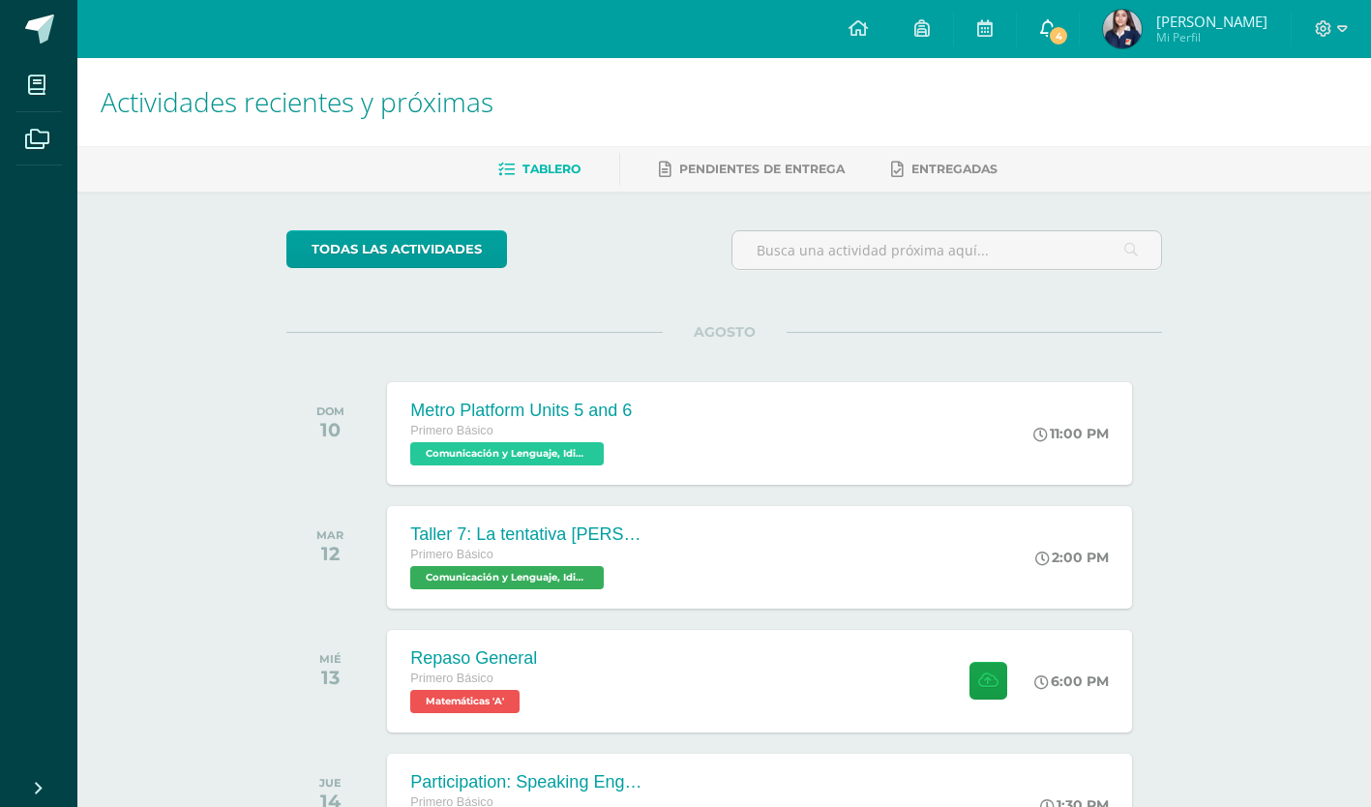
click at [1072, 19] on link "4" at bounding box center [1048, 29] width 62 height 58
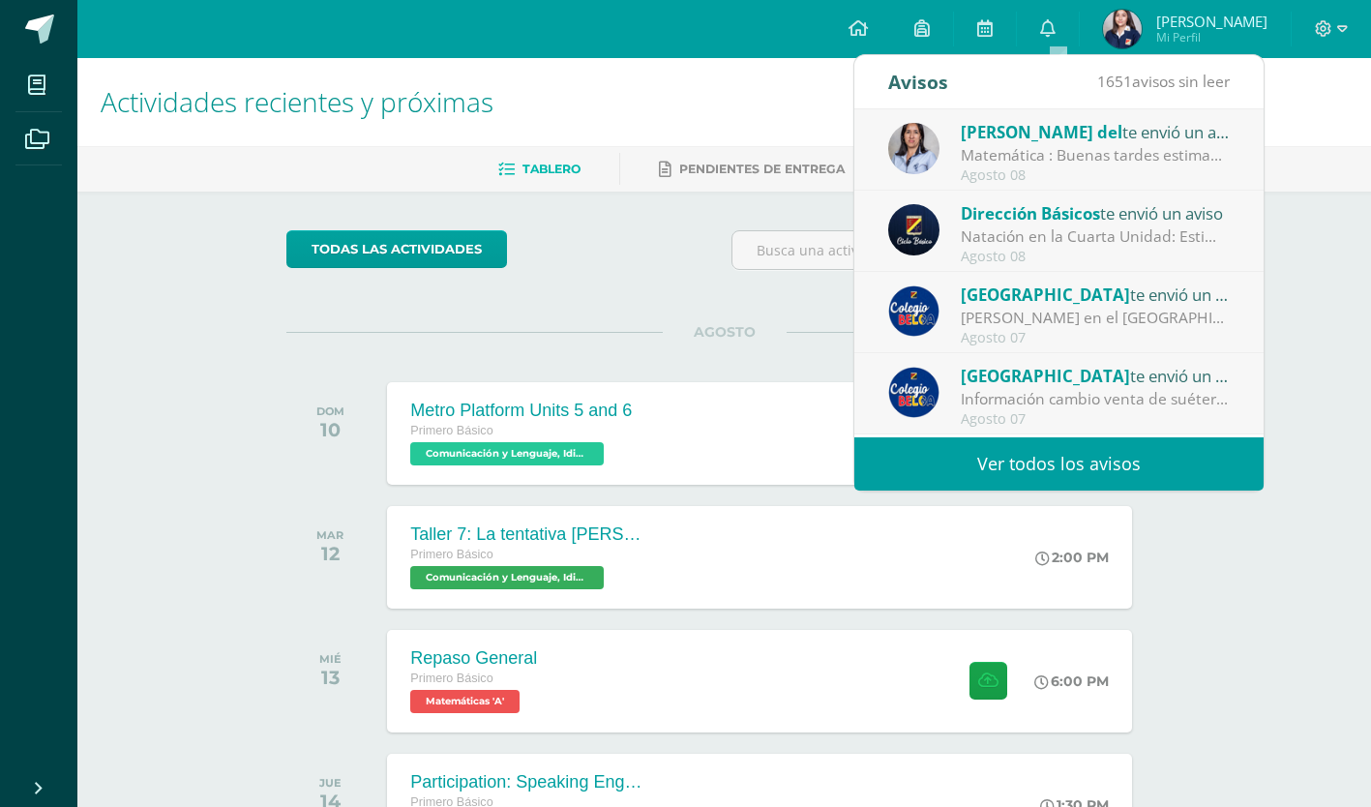
click at [1059, 135] on div "[PERSON_NAME] del te envió un aviso" at bounding box center [1095, 131] width 269 height 25
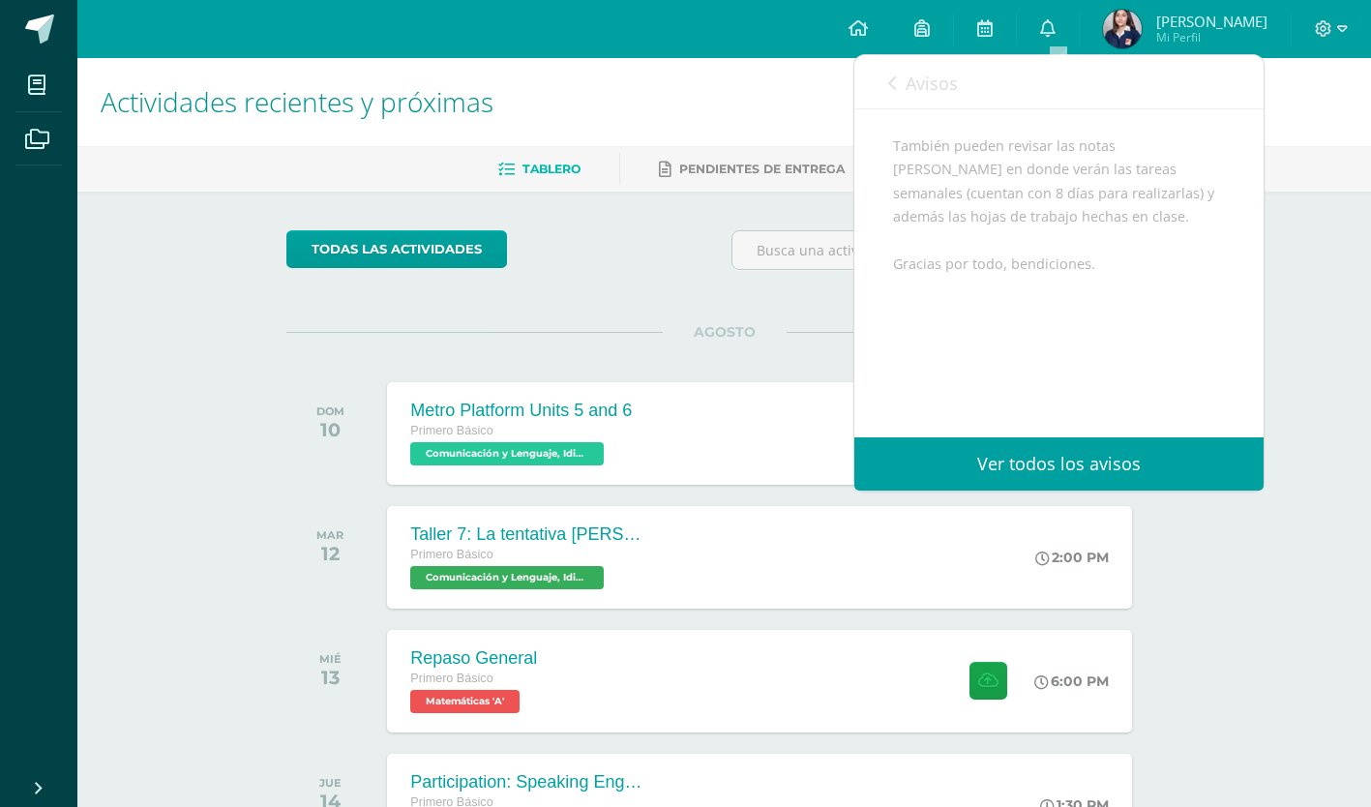
scroll to position [387, 0]
click at [908, 74] on span "Avisos" at bounding box center [932, 83] width 52 height 23
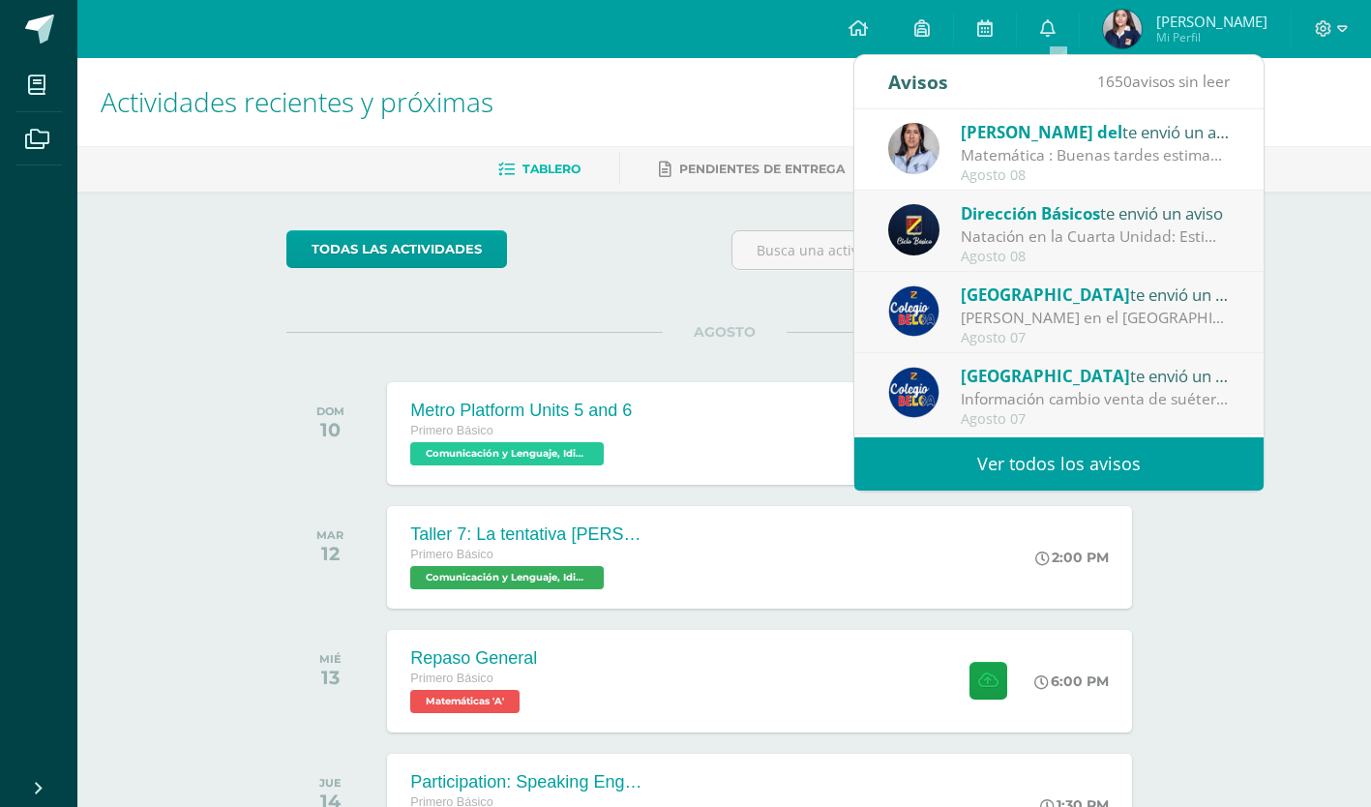
click at [1026, 220] on span "Dirección Básicos" at bounding box center [1030, 213] width 139 height 22
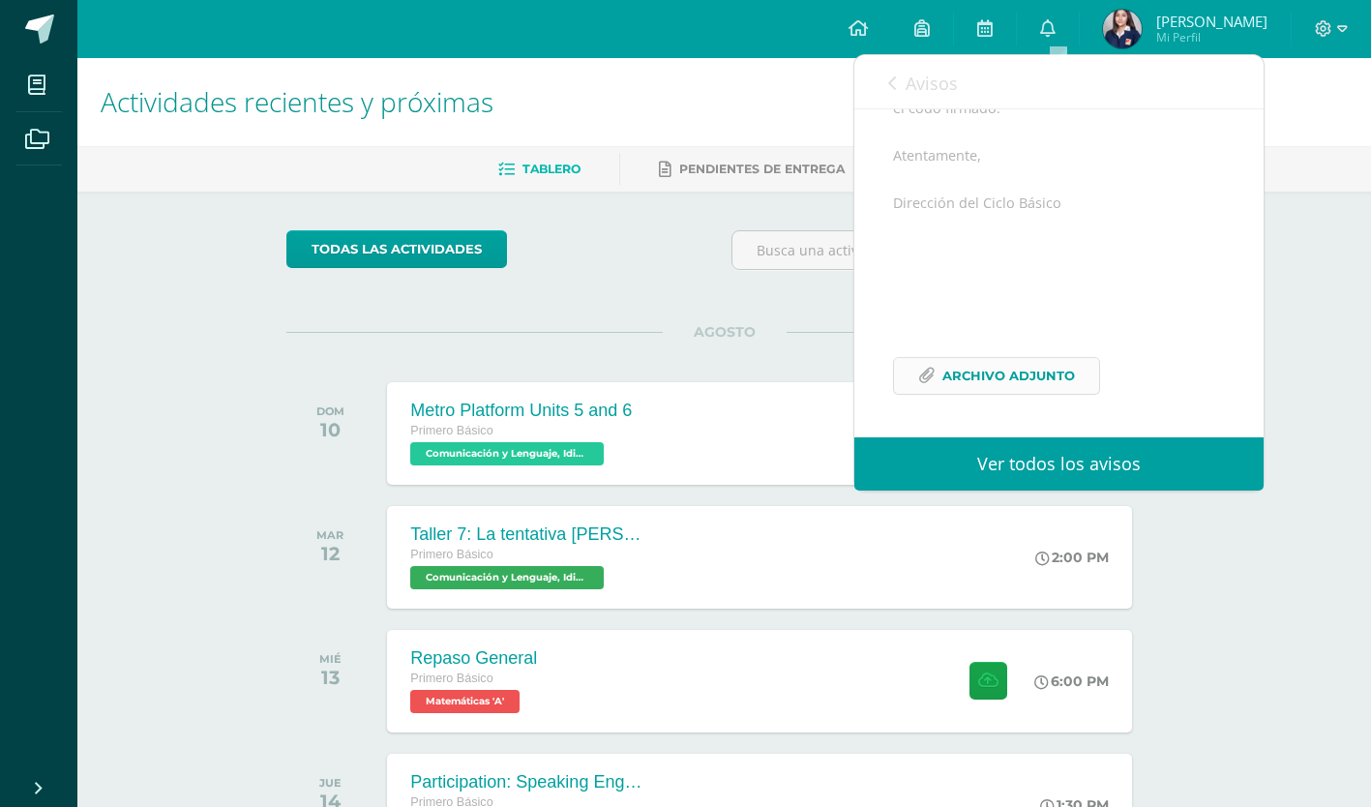
click at [991, 383] on span "Archivo Adjunto" at bounding box center [1008, 376] width 133 height 36
click at [905, 90] on link "Avisos" at bounding box center [923, 82] width 70 height 55
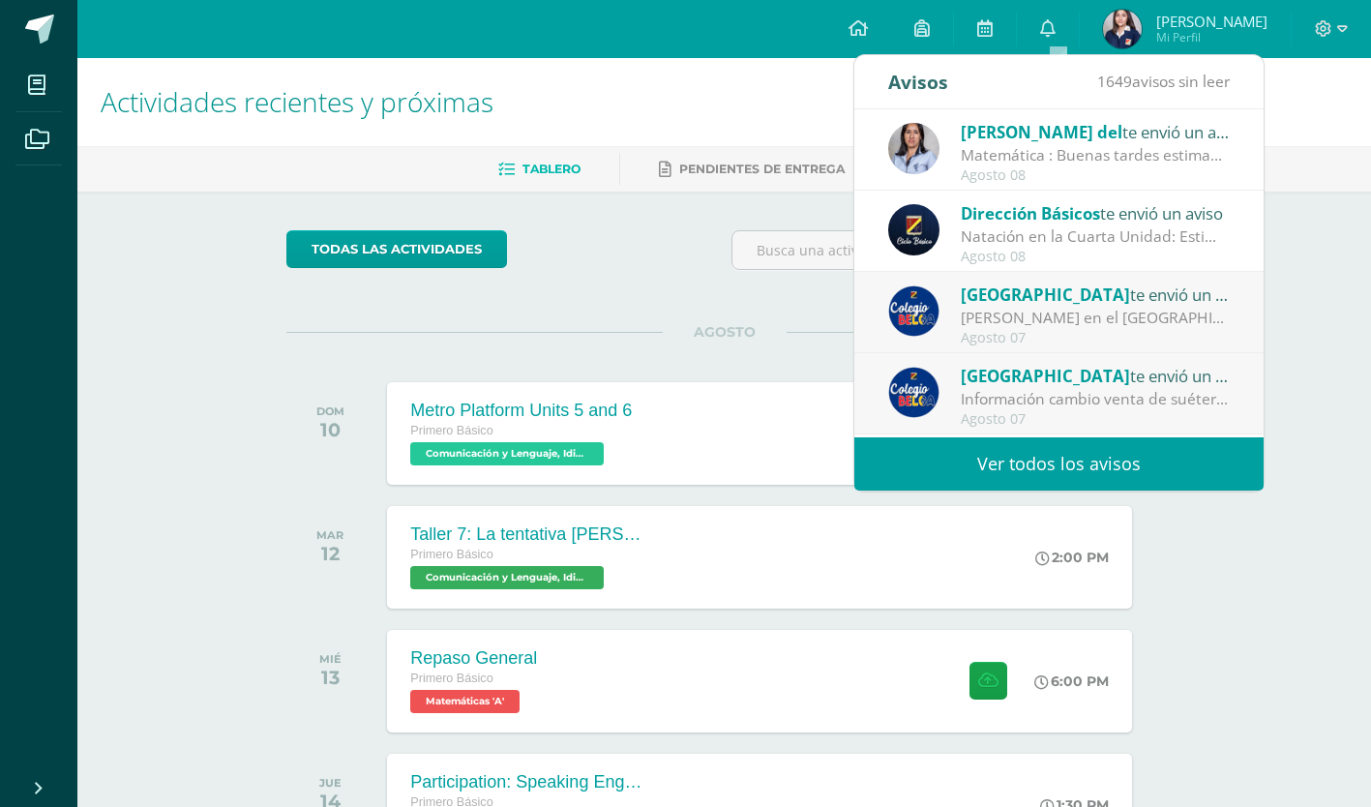
click at [1014, 397] on div "Información cambio venta de suéter y chaleco del [GEOGRAPHIC_DATA] [GEOGRAPHIC_…" at bounding box center [1095, 399] width 269 height 22
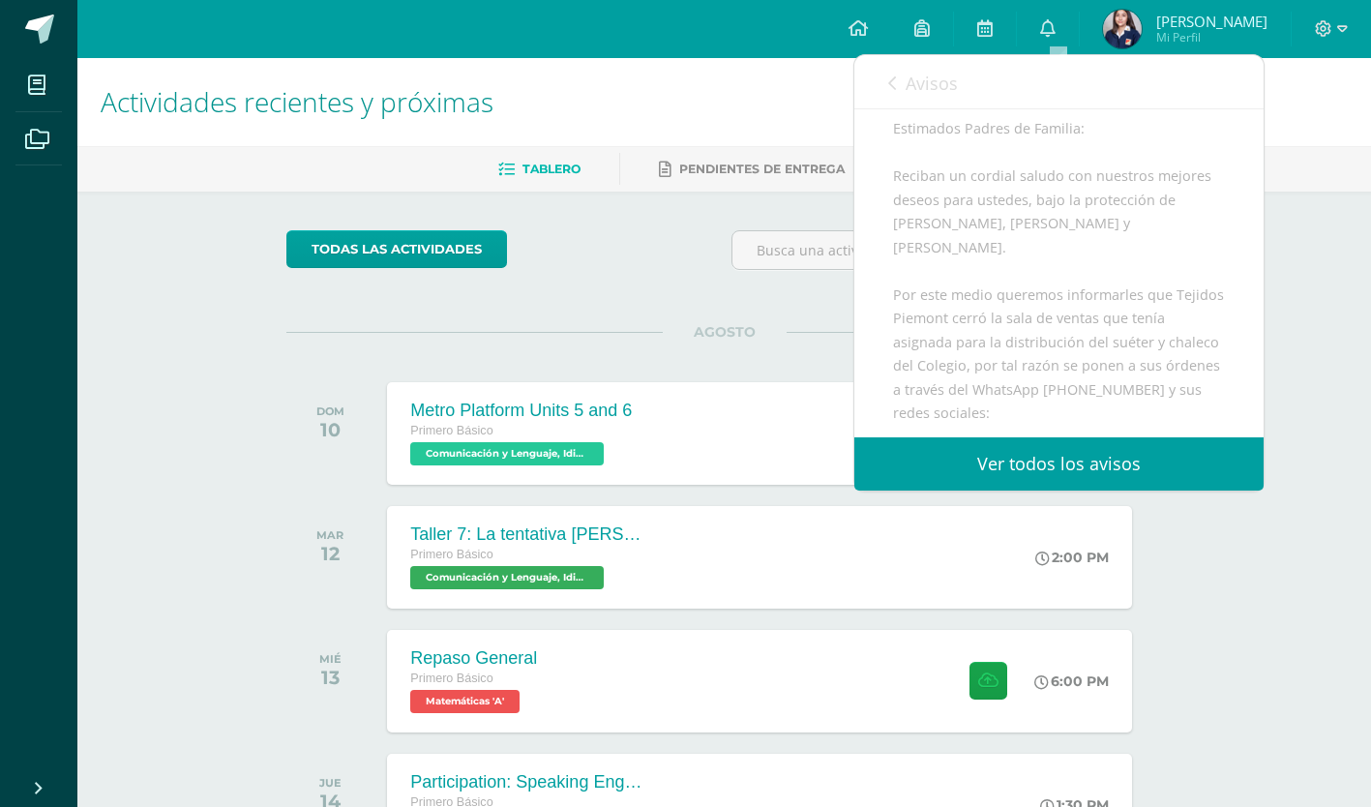
scroll to position [167, 0]
click at [900, 83] on link "Avisos" at bounding box center [923, 82] width 70 height 55
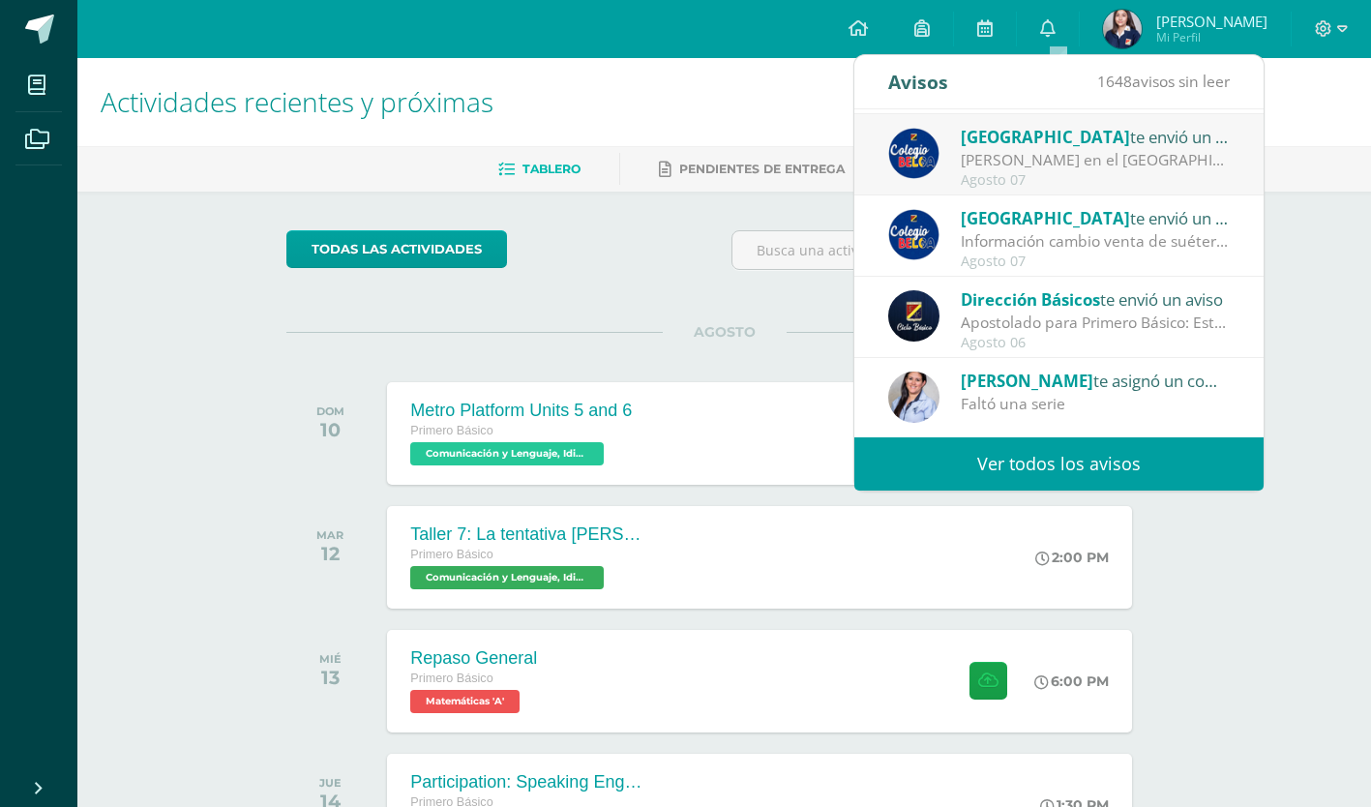
scroll to position [169, 0]
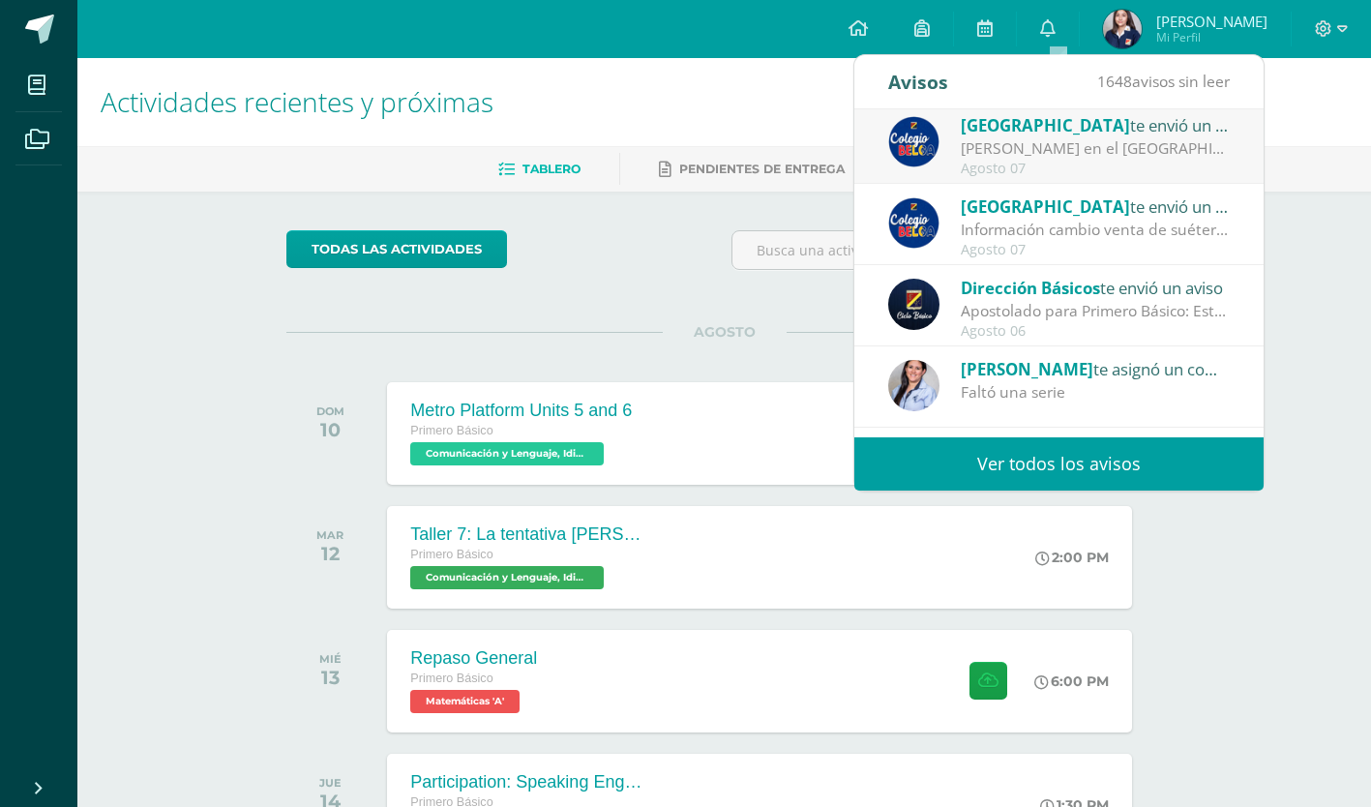
click at [1044, 301] on div "Apostolado para Primero Básico: Estimados padres y madres de familia: Les salud…" at bounding box center [1095, 311] width 269 height 22
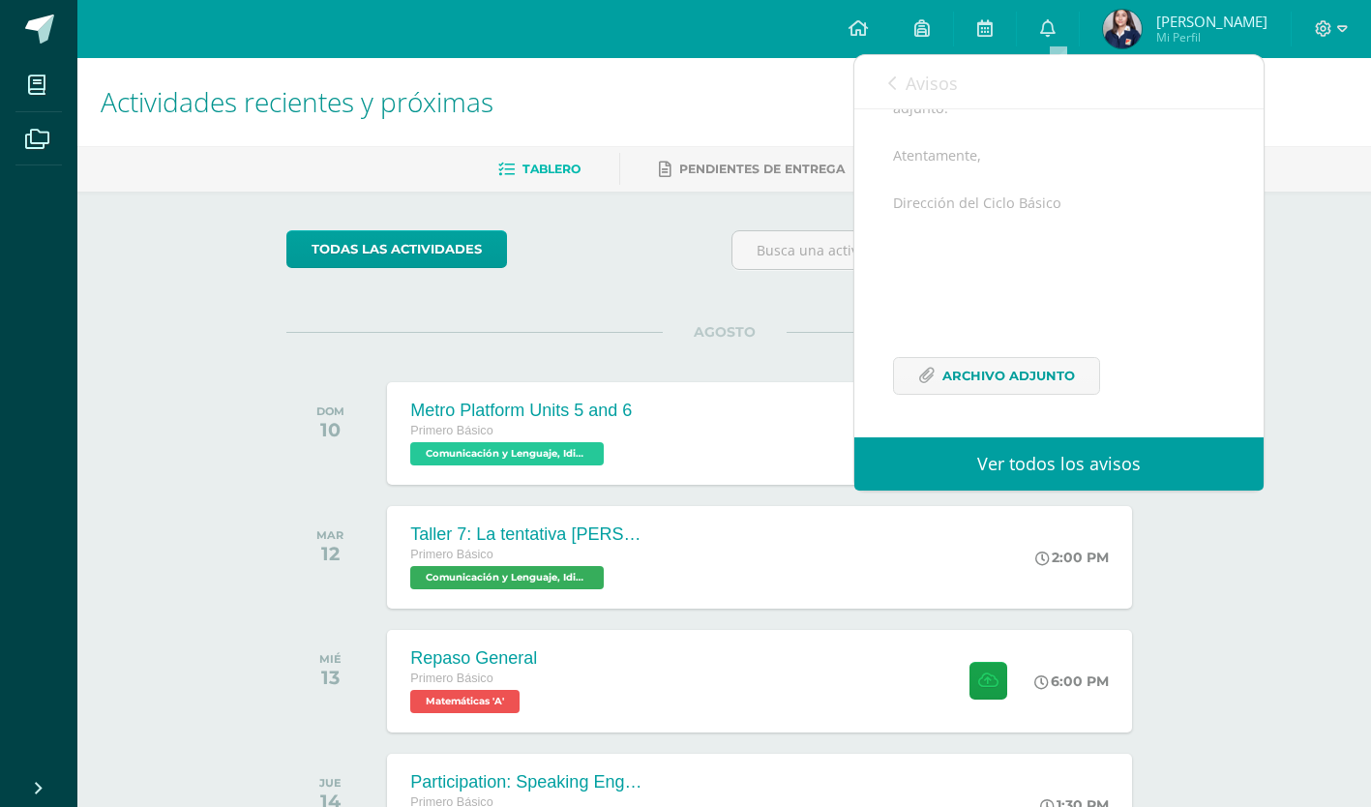
scroll to position [401, 0]
click at [1006, 381] on span "Archivo Adjunto" at bounding box center [1008, 376] width 133 height 36
